Goal: Task Accomplishment & Management: Complete application form

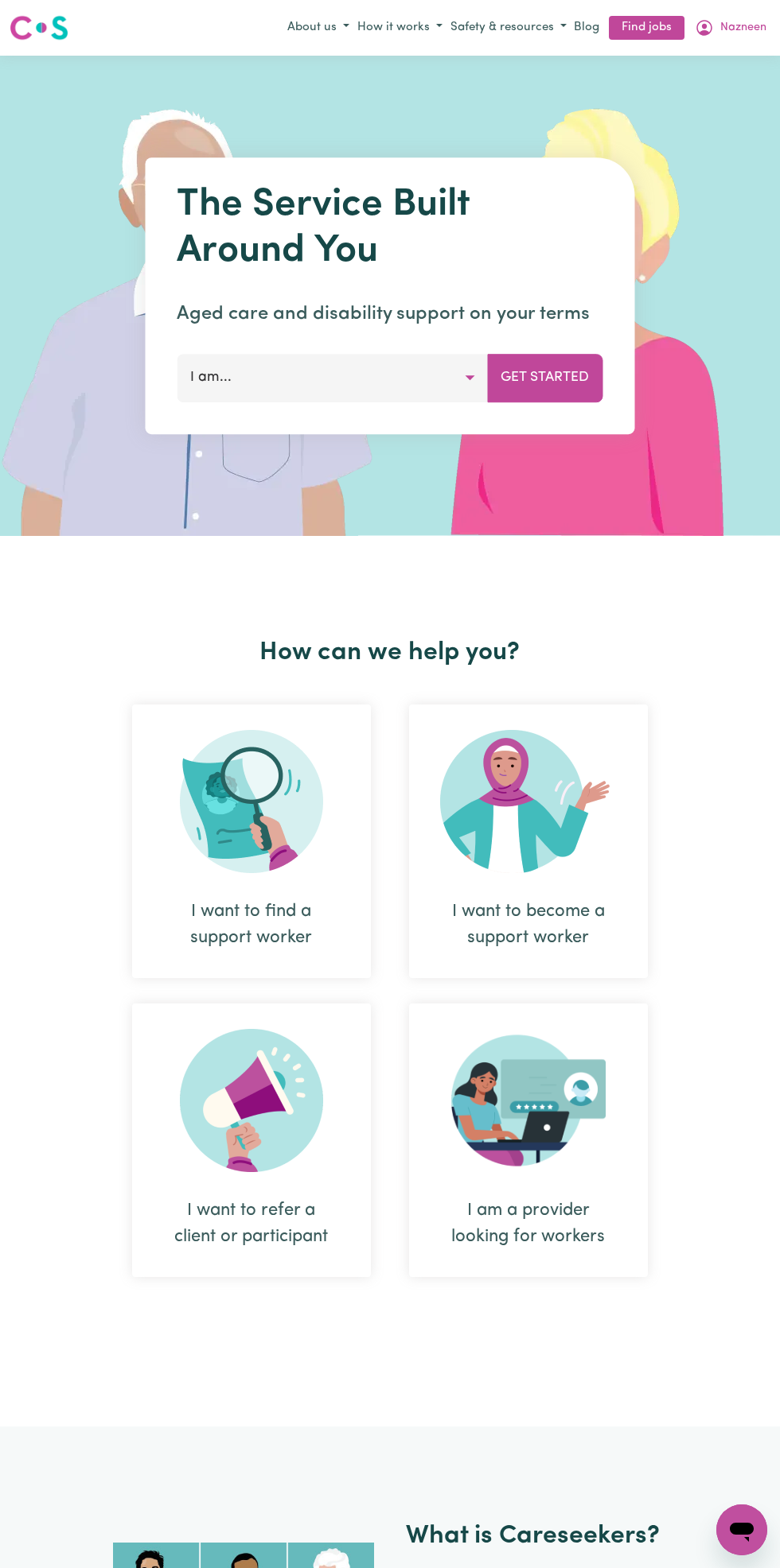
click at [624, 24] on link "Find jobs" at bounding box center [646, 28] width 76 height 25
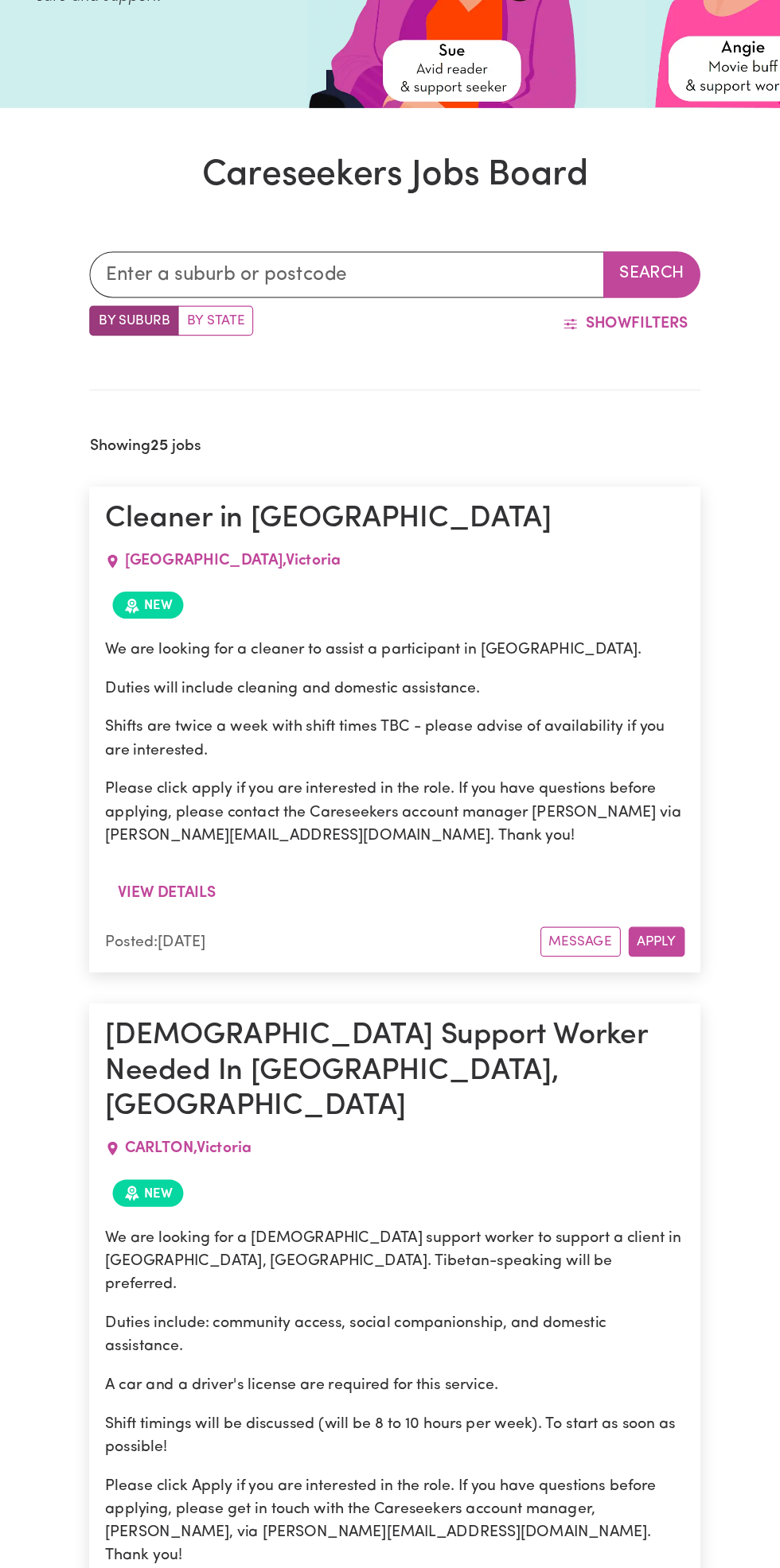
scroll to position [73, 0]
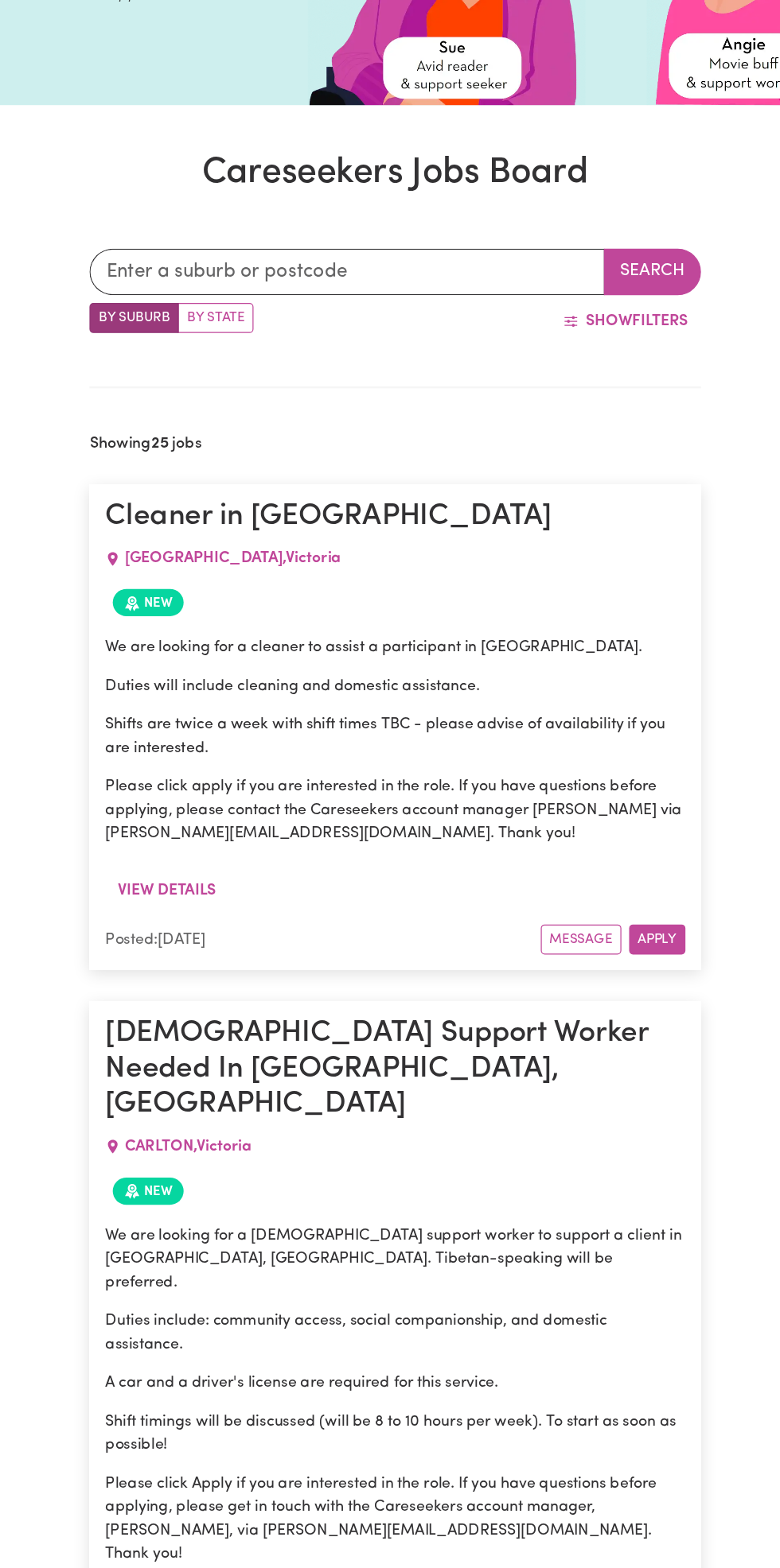
click at [617, 929] on button "Apply" at bounding box center [605, 931] width 46 height 25
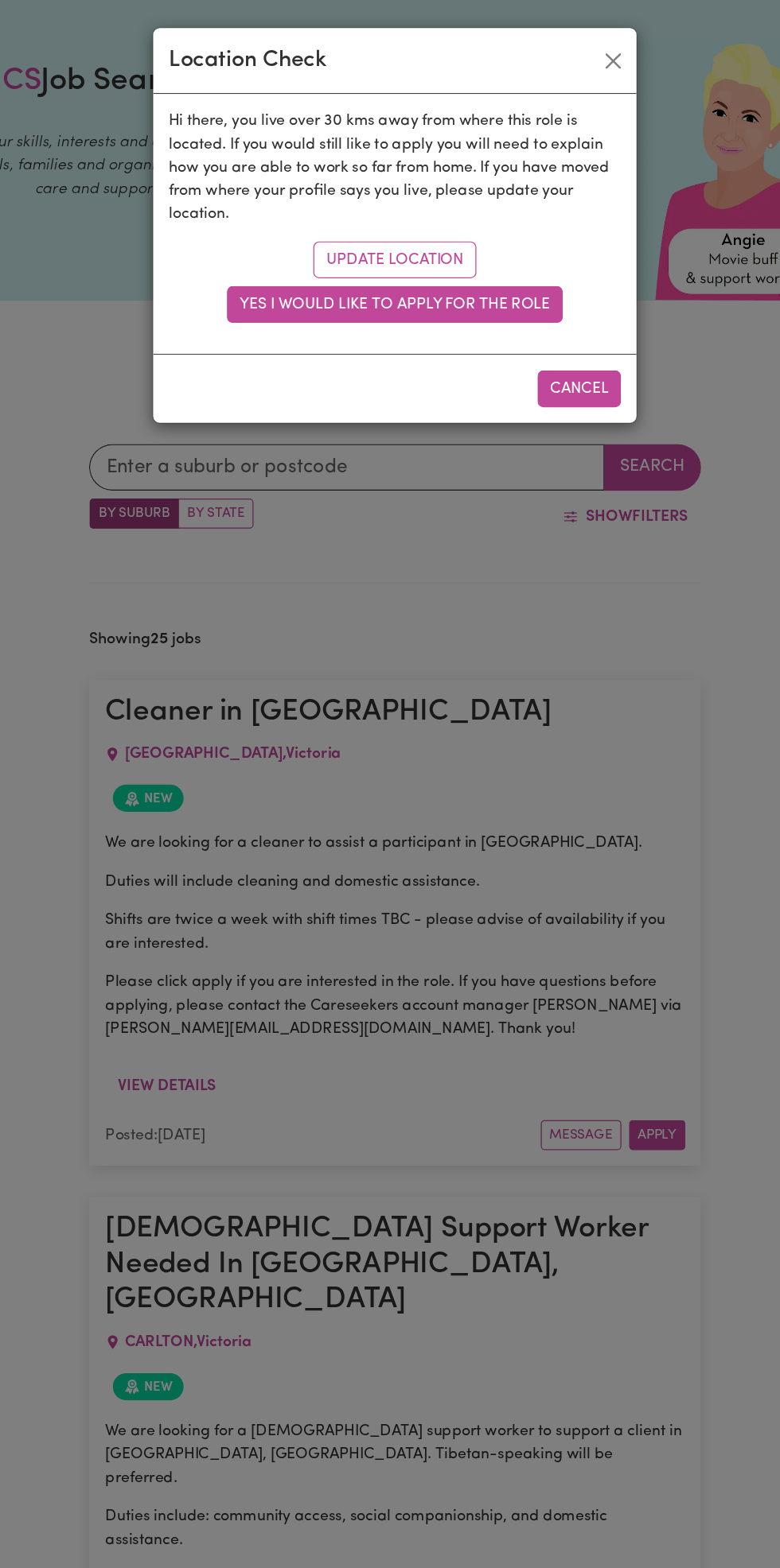
click at [276, 248] on button "Yes I would like to apply for the role" at bounding box center [390, 250] width 275 height 30
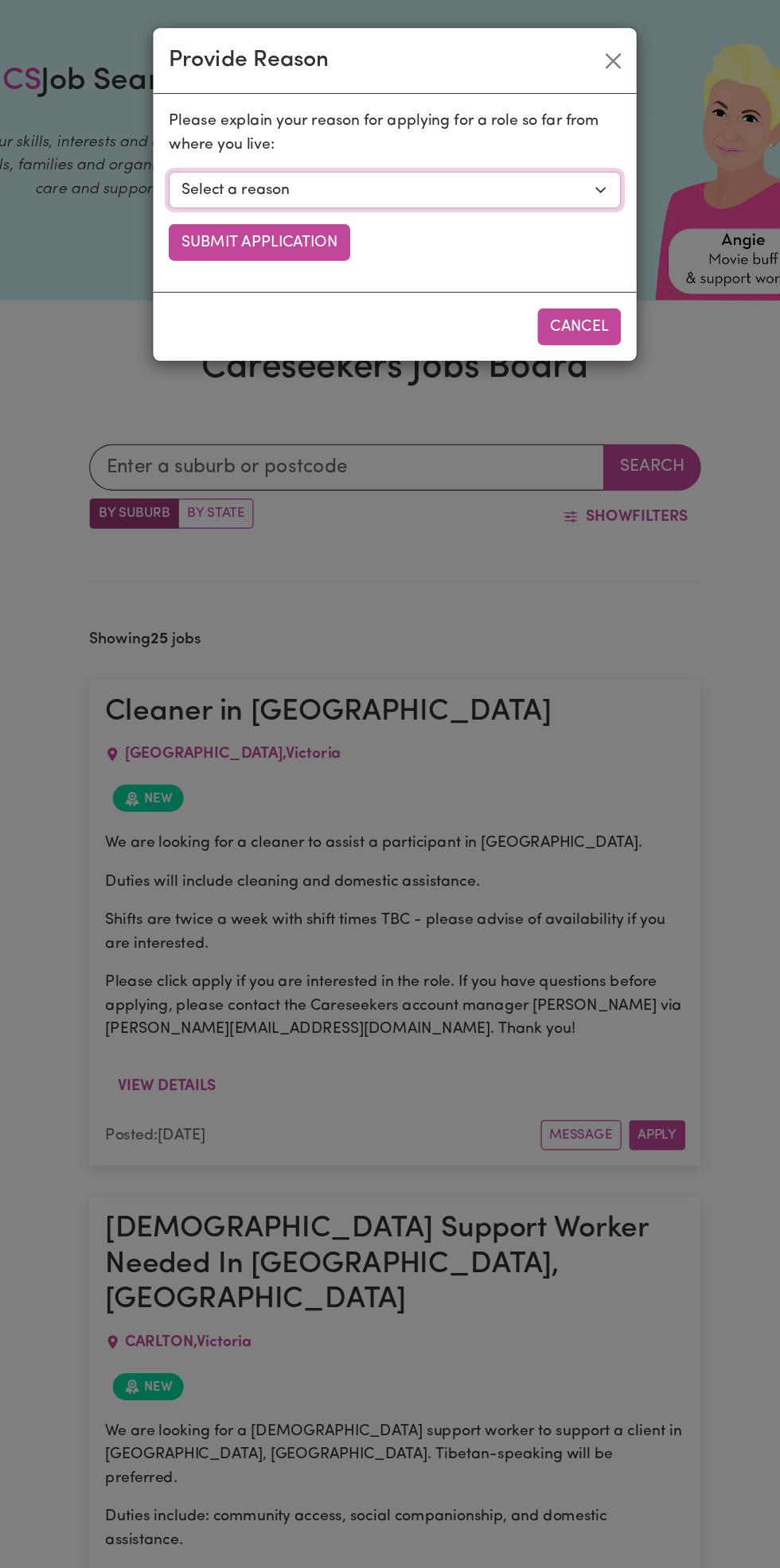
click at [275, 156] on select "Select a reason I currently travel to this area for work or other personal reas…" at bounding box center [390, 156] width 371 height 30
select select "I already visit the area regularly for work and personal reasons"
click at [205, 140] on select "Select a reason I currently travel to this area for work or other personal reas…" at bounding box center [390, 156] width 371 height 30
click at [249, 198] on button "Submit Application" at bounding box center [278, 199] width 149 height 30
click at [273, 197] on button "Submit Application" at bounding box center [278, 199] width 149 height 30
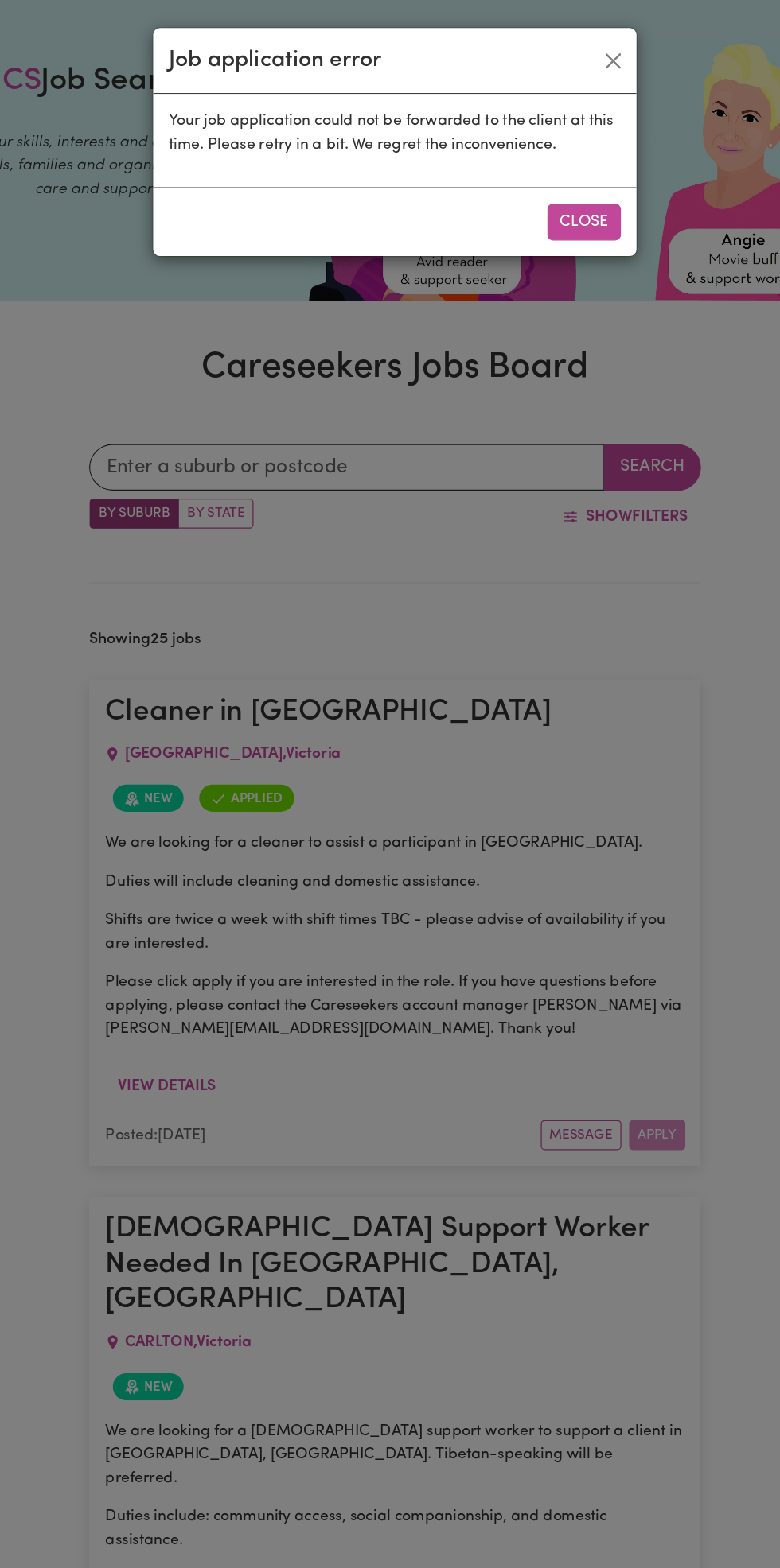
click at [559, 182] on button "Close" at bounding box center [545, 182] width 60 height 30
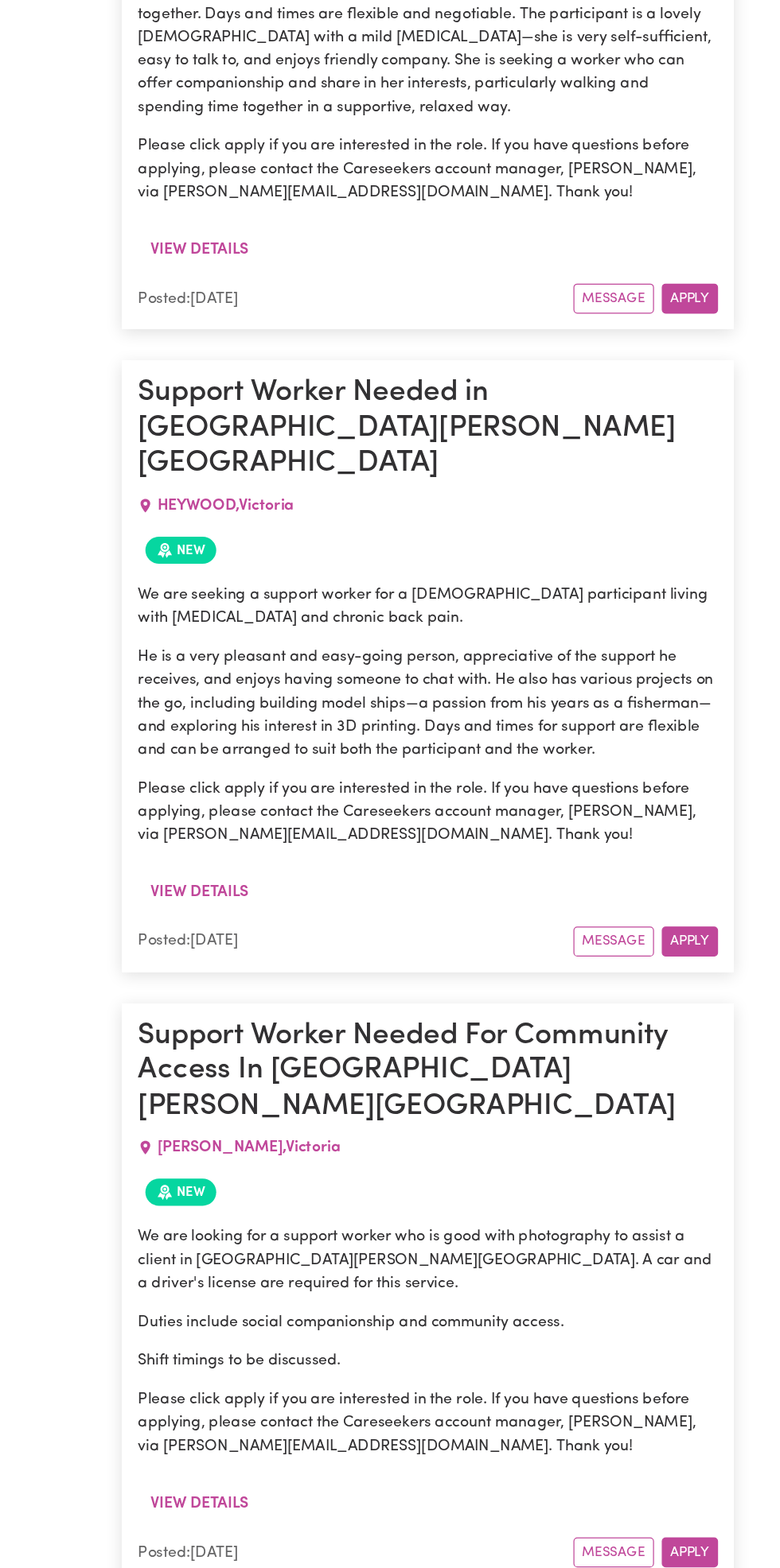
scroll to position [3320, 0]
